Goal: Task Accomplishment & Management: Use online tool/utility

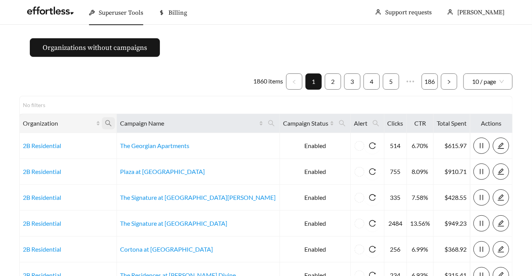
click at [112, 125] on icon "search" at bounding box center [108, 123] width 7 height 7
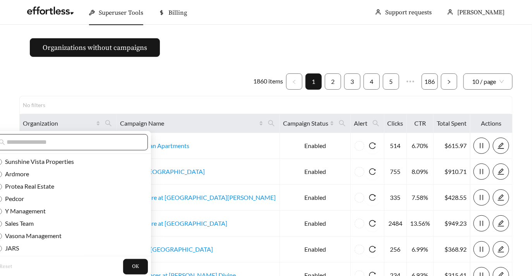
click at [87, 143] on input "text" at bounding box center [73, 142] width 133 height 9
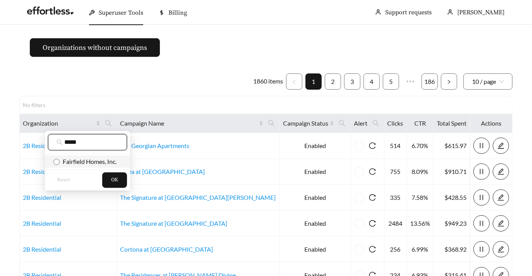
type input "*****"
click at [84, 160] on span "Fairfield Homes, Inc." at bounding box center [88, 161] width 57 height 7
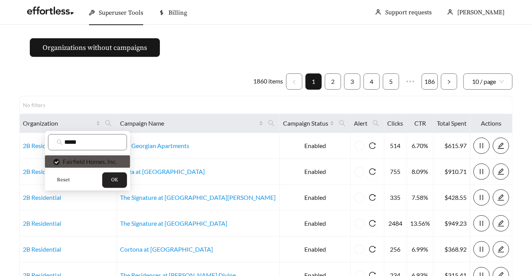
click at [109, 182] on button "OK" at bounding box center [114, 180] width 25 height 15
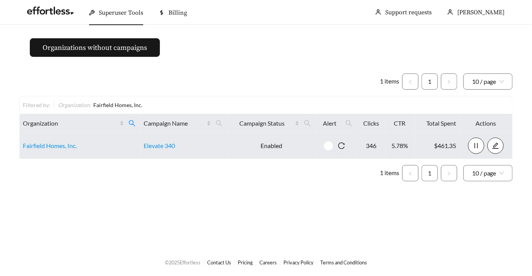
click at [38, 154] on td "Fairfield Homes, Inc." at bounding box center [80, 146] width 121 height 26
click at [37, 151] on td "Fairfield Homes, Inc." at bounding box center [80, 146] width 121 height 26
click at [35, 148] on link "Fairfield Homes, Inc." at bounding box center [50, 145] width 54 height 7
click at [46, 143] on link "Fairfield Homes, Inc." at bounding box center [50, 145] width 54 height 7
click at [152, 150] on td "Elevate 340" at bounding box center [184, 146] width 87 height 26
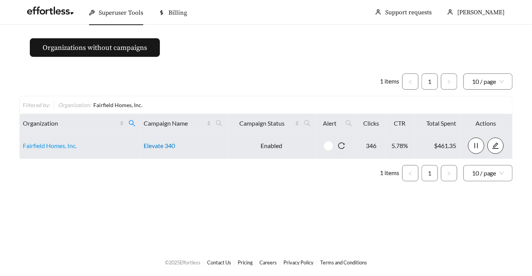
click at [153, 146] on link "Elevate 340" at bounding box center [159, 145] width 31 height 7
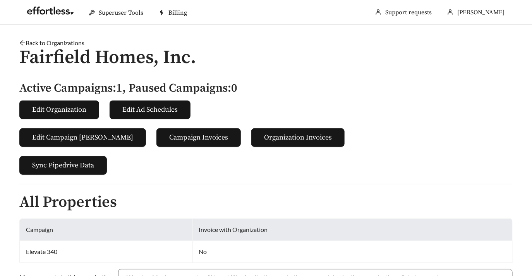
scroll to position [171, 0]
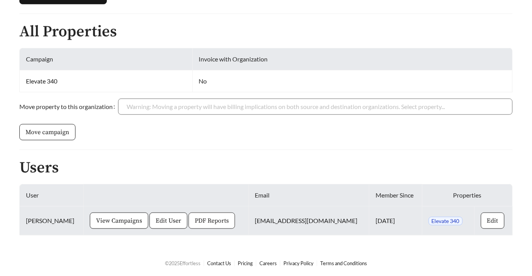
click at [195, 218] on span "PDF Reports" at bounding box center [212, 220] width 34 height 9
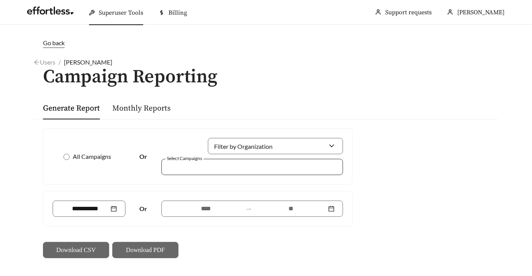
click at [214, 160] on div at bounding box center [252, 167] width 182 height 16
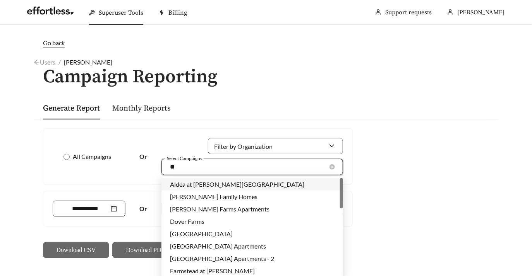
type input "*"
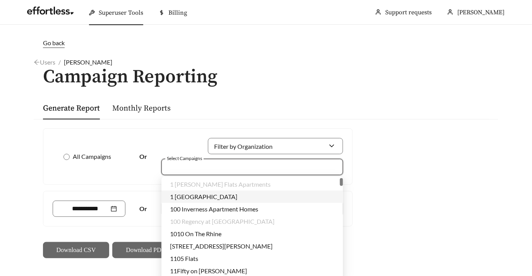
click at [149, 185] on div "All Campaigns Or Filter by Organization Select Campaigns Or Download CSV Downlo…" at bounding box center [198, 194] width 316 height 130
click at [197, 167] on div at bounding box center [247, 167] width 164 height 10
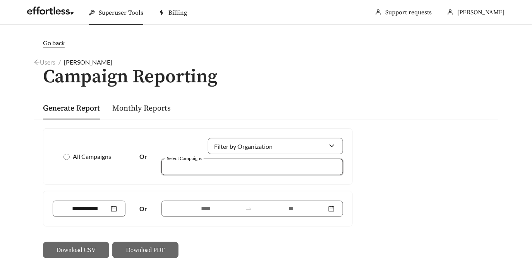
click at [218, 172] on div at bounding box center [247, 167] width 164 height 10
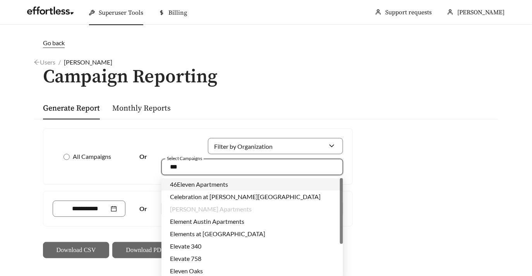
type input "***"
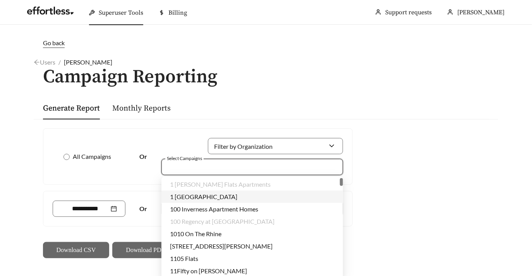
click at [189, 170] on div at bounding box center [247, 167] width 164 height 10
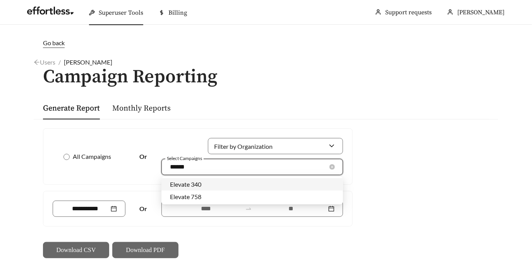
type input "*******"
click at [185, 186] on span "Elevate 340" at bounding box center [185, 184] width 31 height 7
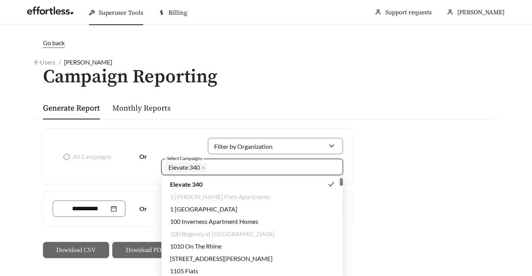
click at [491, 203] on div "All Campaigns Or Filter by Organization Select Campaigns Elevate 340 + 0 ... Or…" at bounding box center [266, 193] width 465 height 149
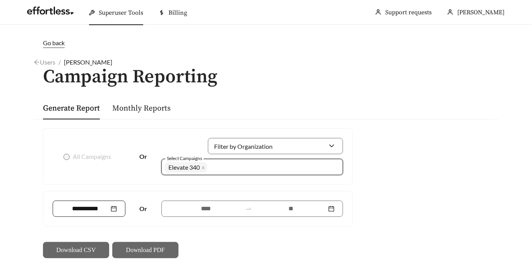
click at [85, 214] on div at bounding box center [89, 209] width 73 height 16
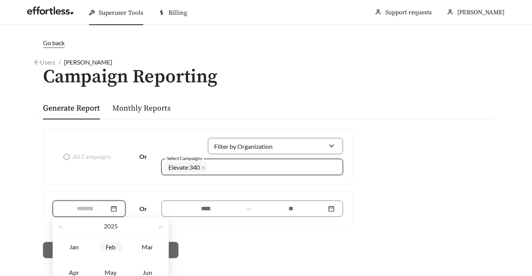
scroll to position [61, 0]
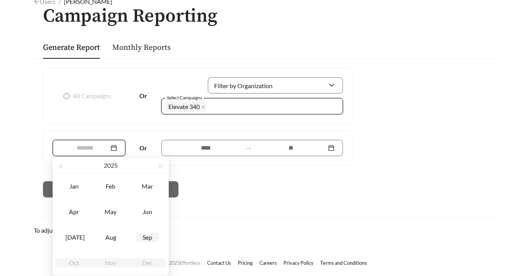
click at [156, 239] on div "Sep" at bounding box center [147, 237] width 23 height 9
type input "*******"
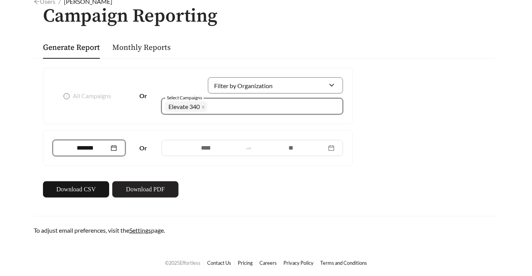
scroll to position [60, 0]
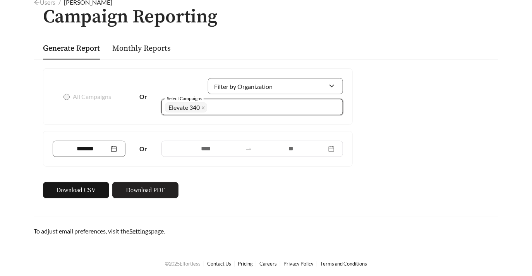
click at [159, 189] on span "Download PDF" at bounding box center [145, 190] width 39 height 9
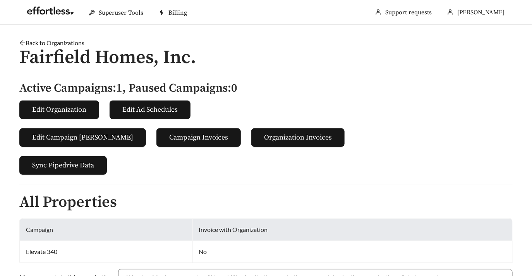
scroll to position [171, 0]
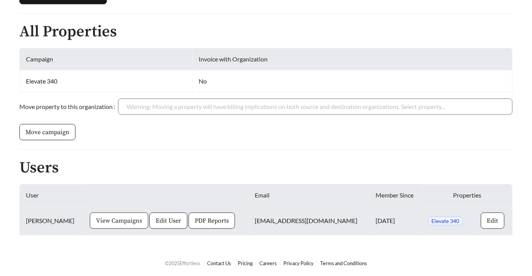
click at [108, 220] on span "View Campaigns" at bounding box center [119, 220] width 46 height 9
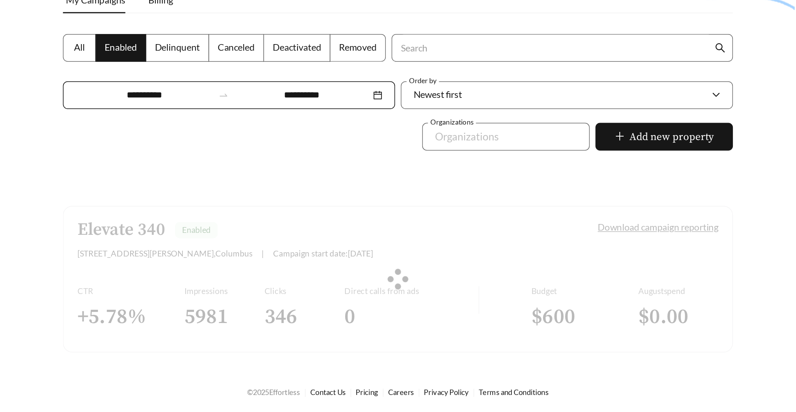
scroll to position [24, 0]
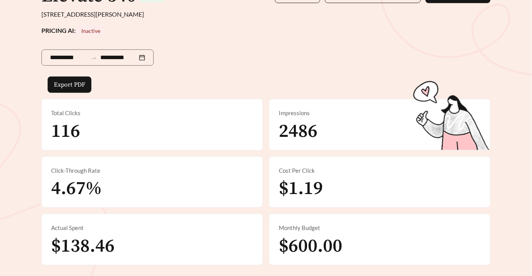
scroll to position [86, 0]
click at [110, 53] on input "**********" at bounding box center [118, 57] width 37 height 9
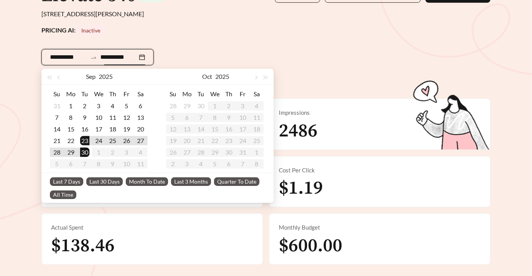
type input "**********"
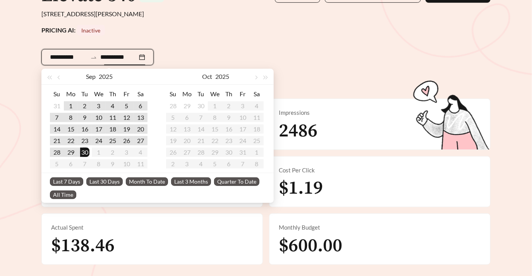
click at [103, 185] on span "Last 30 Days" at bounding box center [104, 182] width 36 height 9
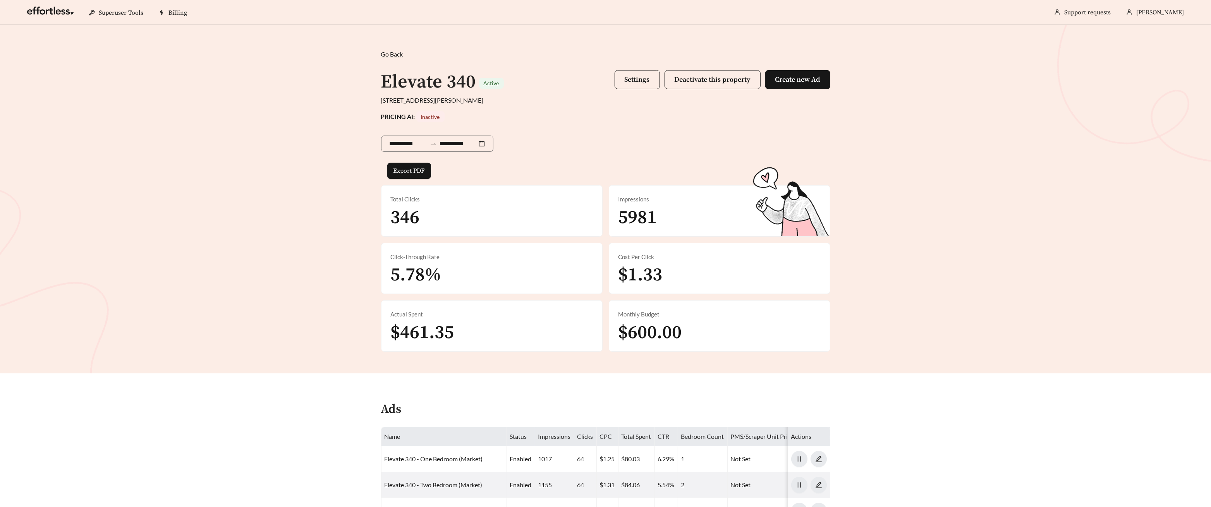
click at [203, 59] on div "**********" at bounding box center [605, 199] width 1211 height 348
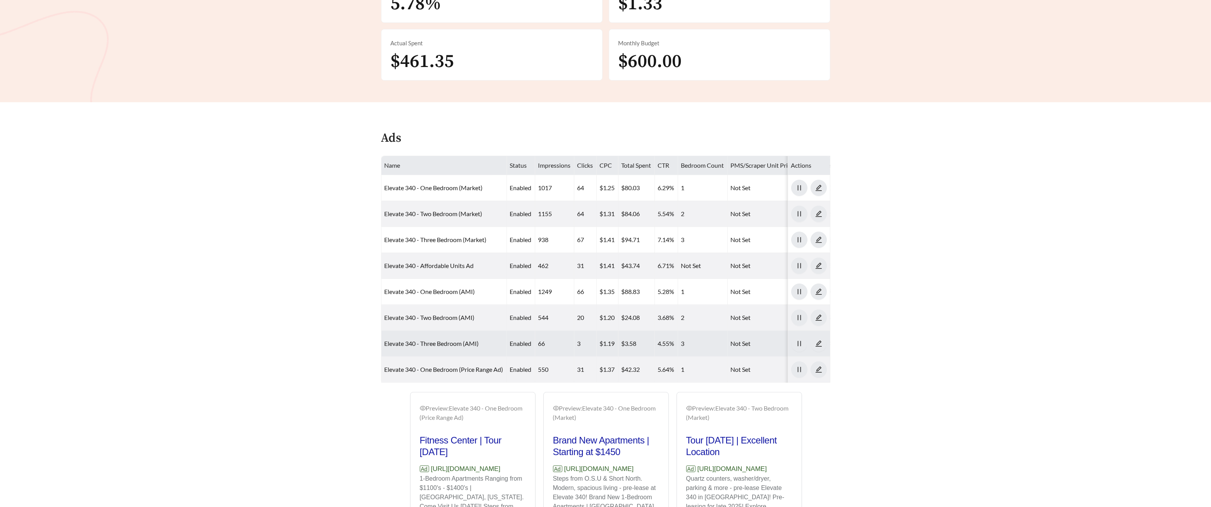
scroll to position [271, 0]
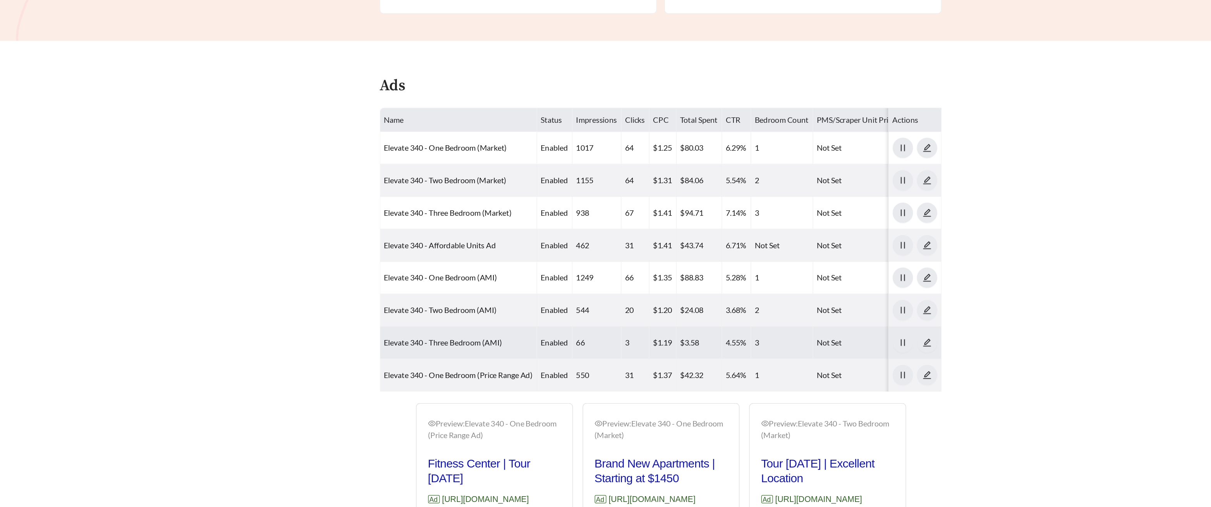
click at [387, 276] on td "Elevate 340 - Three Bedroom (AMI)" at bounding box center [443, 344] width 125 height 26
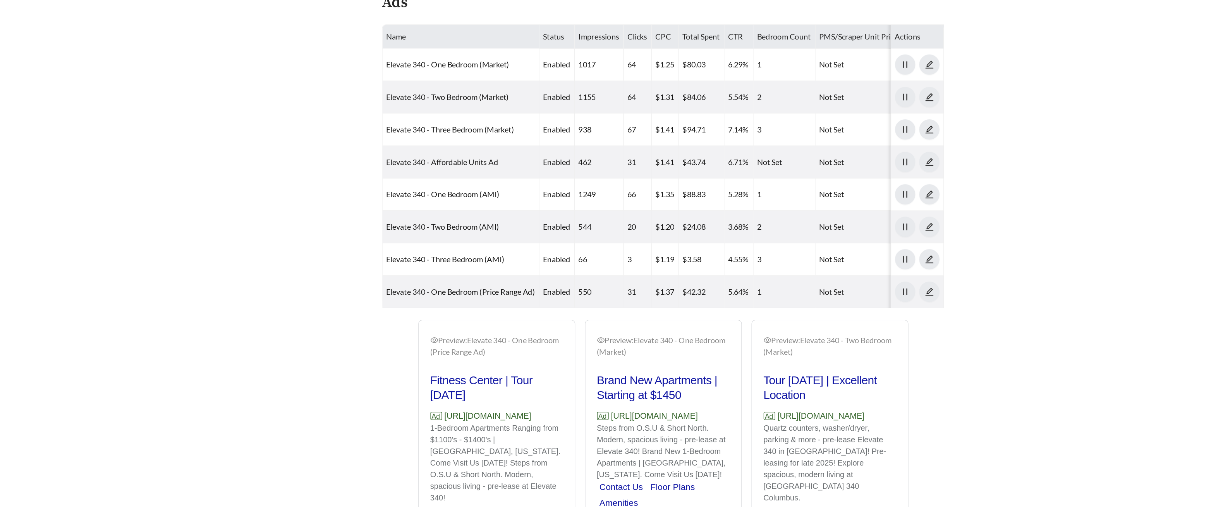
scroll to position [322, 0]
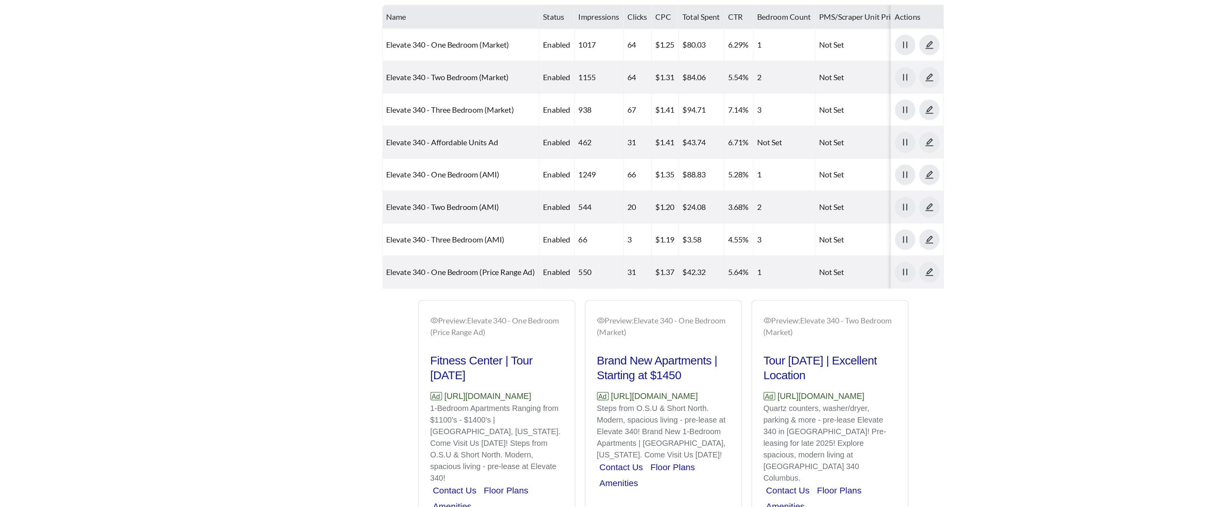
drag, startPoint x: 508, startPoint y: 415, endPoint x: 430, endPoint y: 416, distance: 78.2
click at [429, 276] on p "Ad https://elevate340.com" at bounding box center [473, 418] width 106 height 10
copy p "https://elevate340.com"
